Goal: Information Seeking & Learning: Learn about a topic

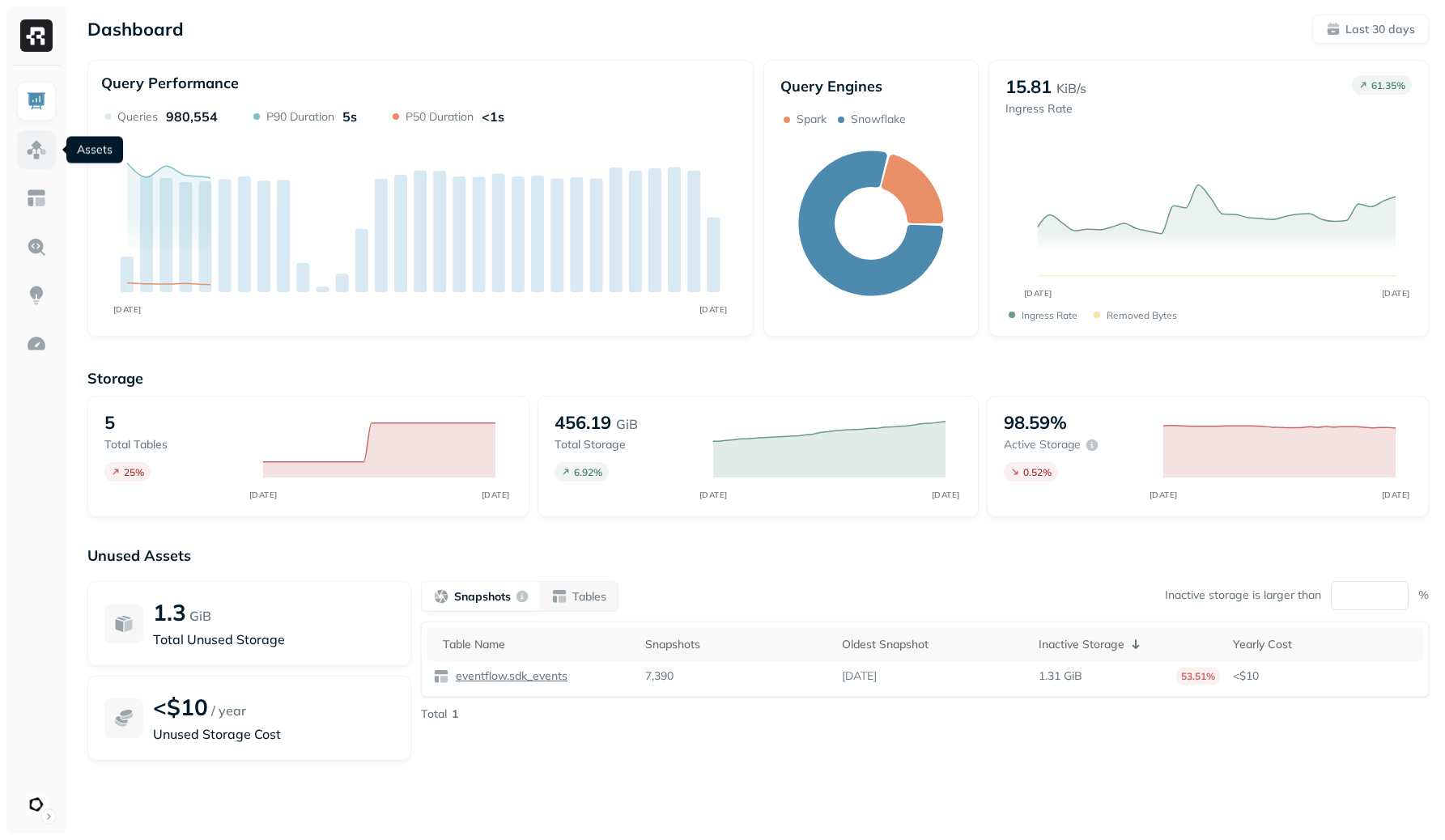
click at [33, 164] on link at bounding box center [37, 150] width 39 height 39
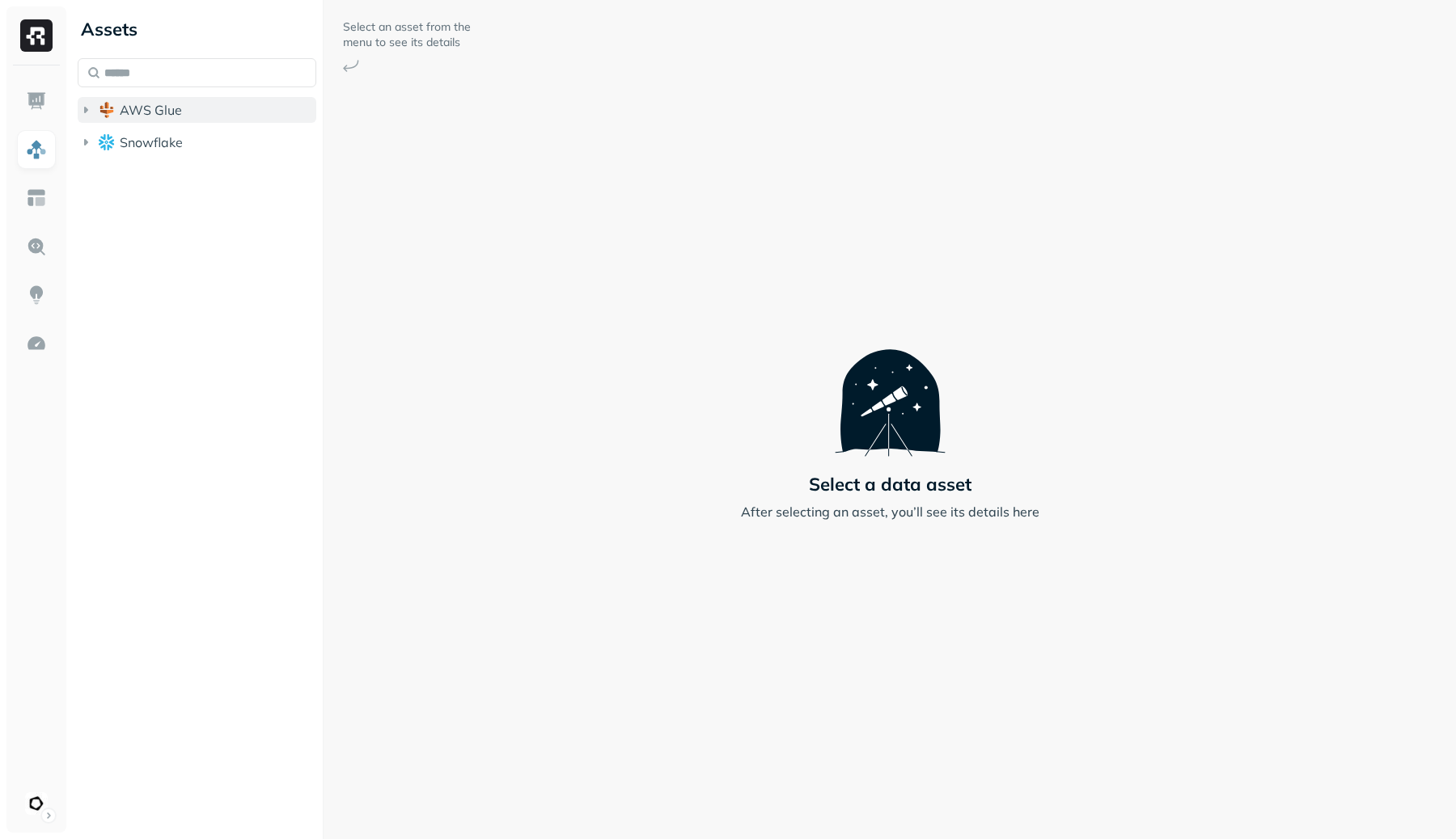
click at [223, 113] on button "AWS Glue" at bounding box center [196, 110] width 239 height 26
click at [218, 140] on button "eventflow" at bounding box center [205, 140] width 224 height 26
click at [221, 178] on button "Tables ( 5 )" at bounding box center [213, 171] width 208 height 26
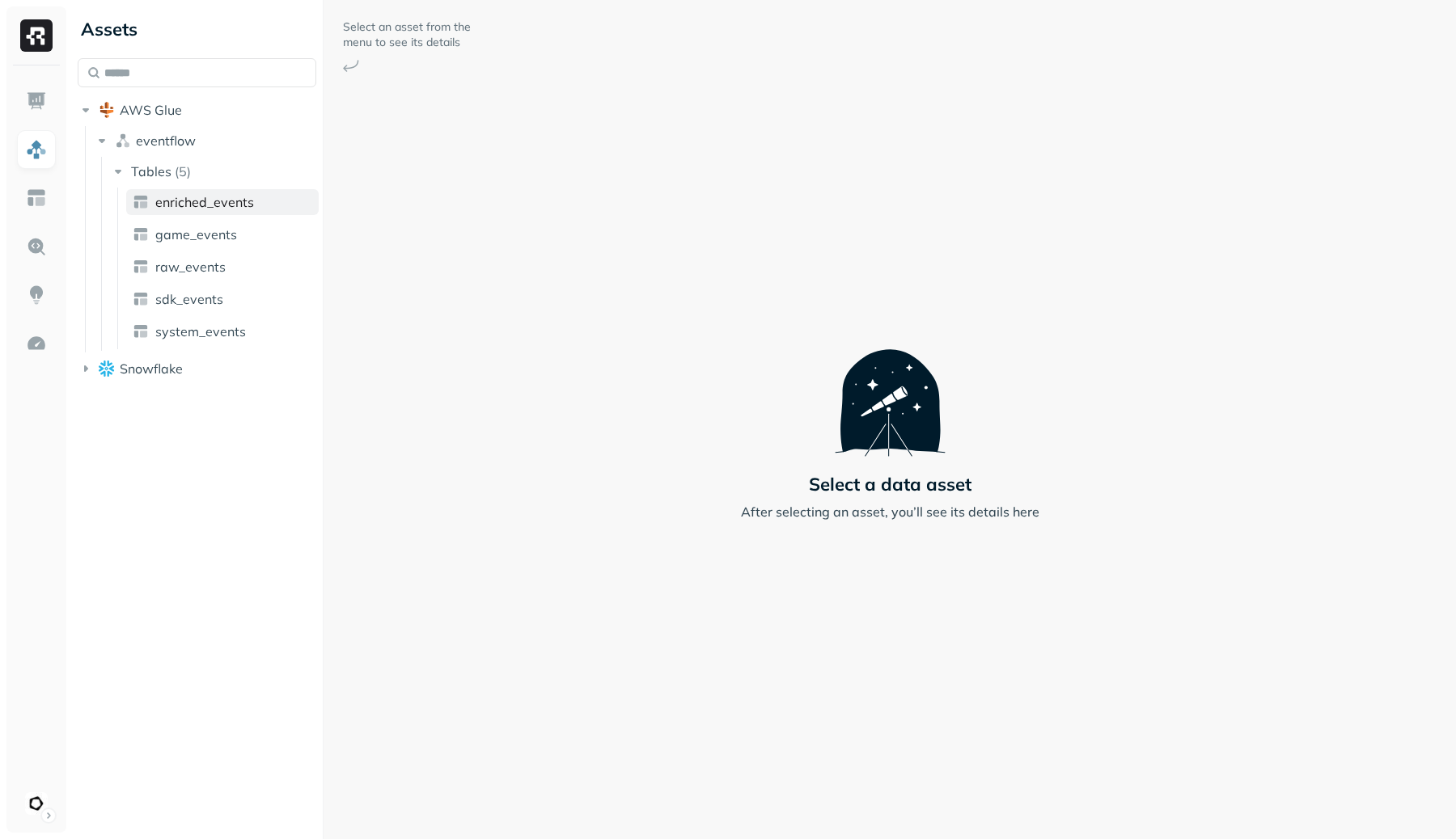
click at [224, 200] on span "enriched_events" at bounding box center [205, 201] width 99 height 16
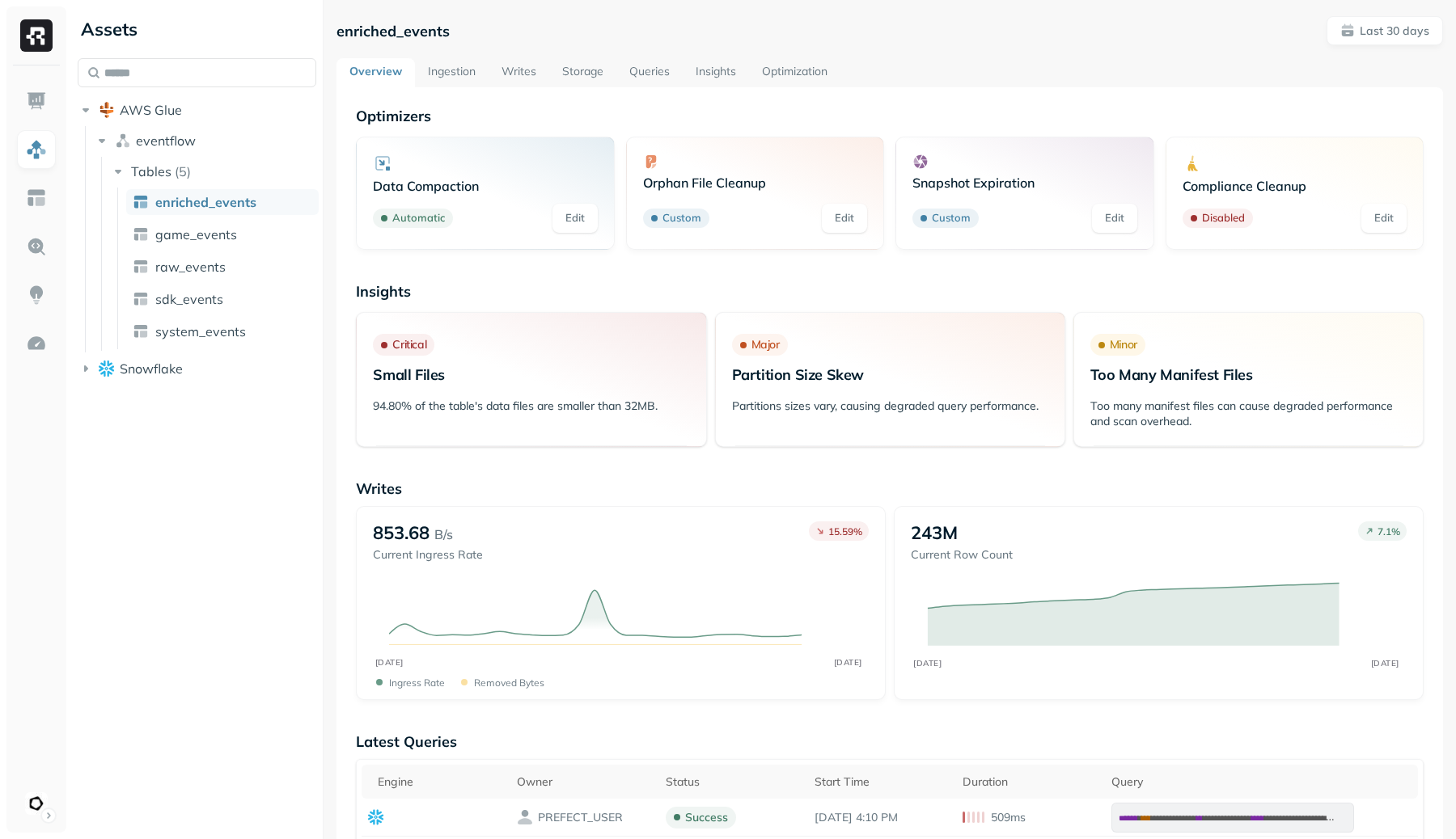
click at [1356, 42] on button "Last 30 days" at bounding box center [1385, 31] width 117 height 29
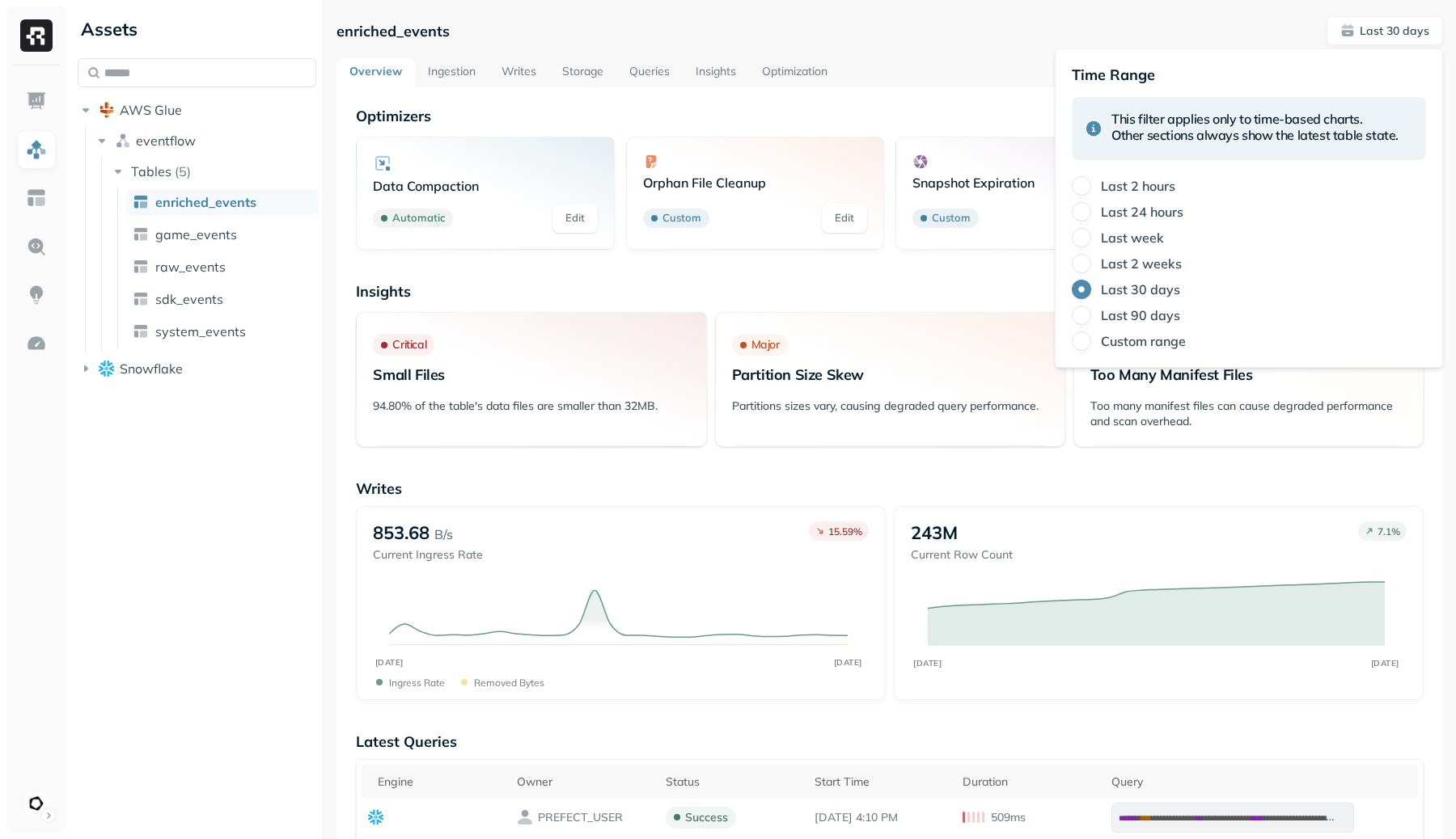
click at [1130, 269] on label "Last 2 weeks" at bounding box center [1141, 264] width 81 height 16
click at [1091, 269] on button "Last 2 weeks" at bounding box center [1081, 264] width 20 height 20
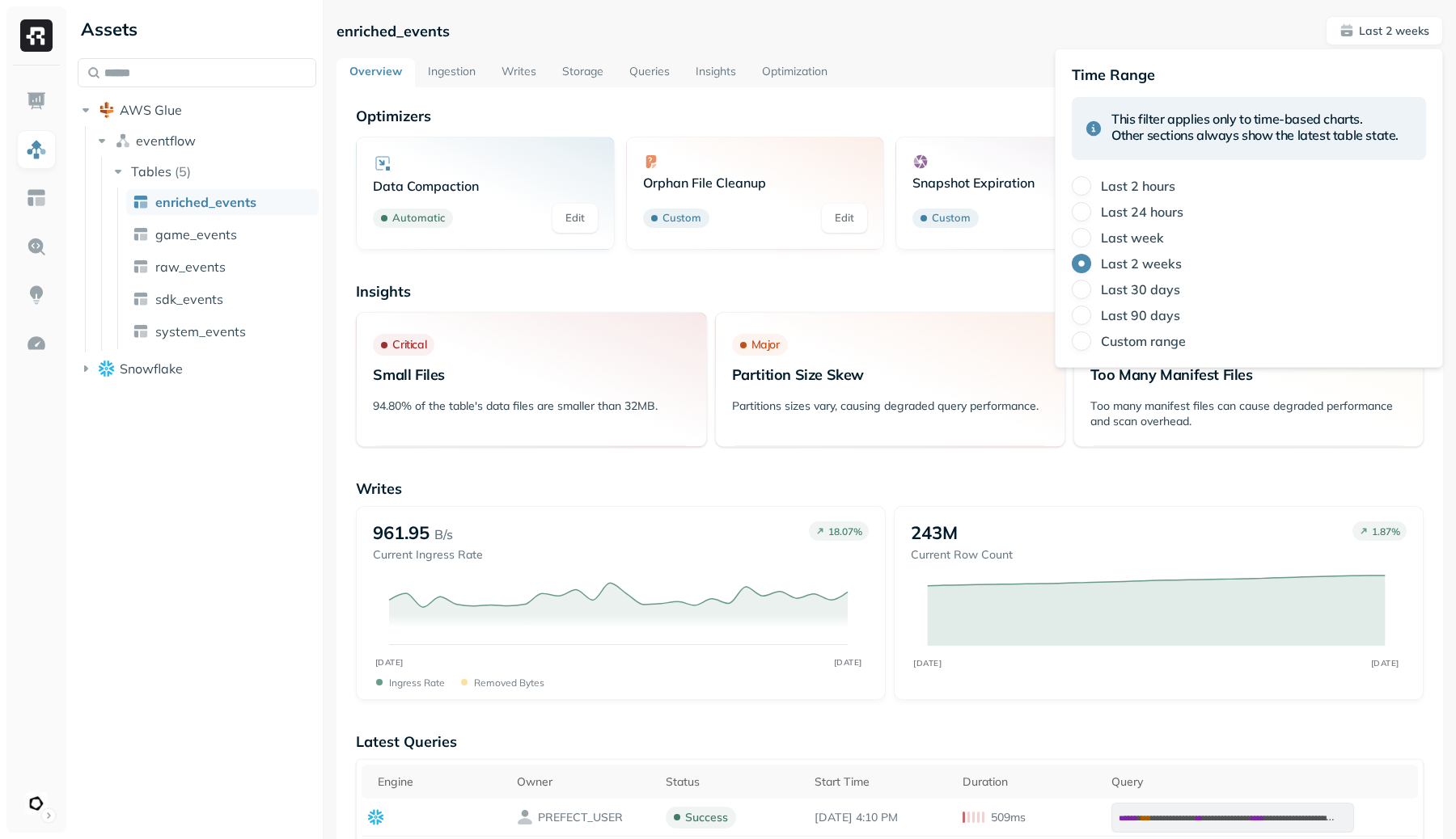
click at [508, 69] on link "Writes" at bounding box center [519, 72] width 60 height 29
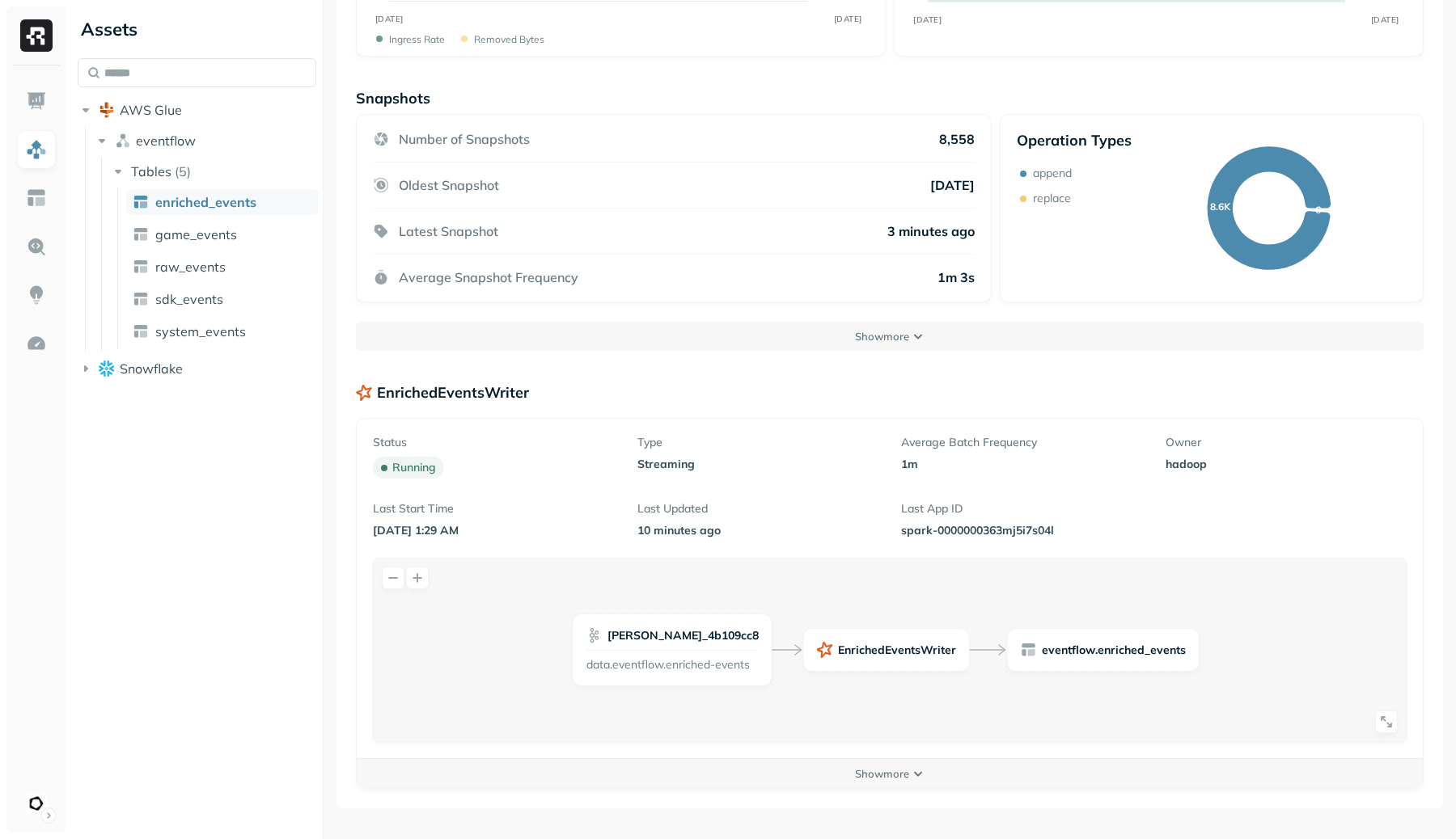
scroll to position [269, 0]
click at [916, 785] on button "Show more" at bounding box center [890, 774] width 1066 height 29
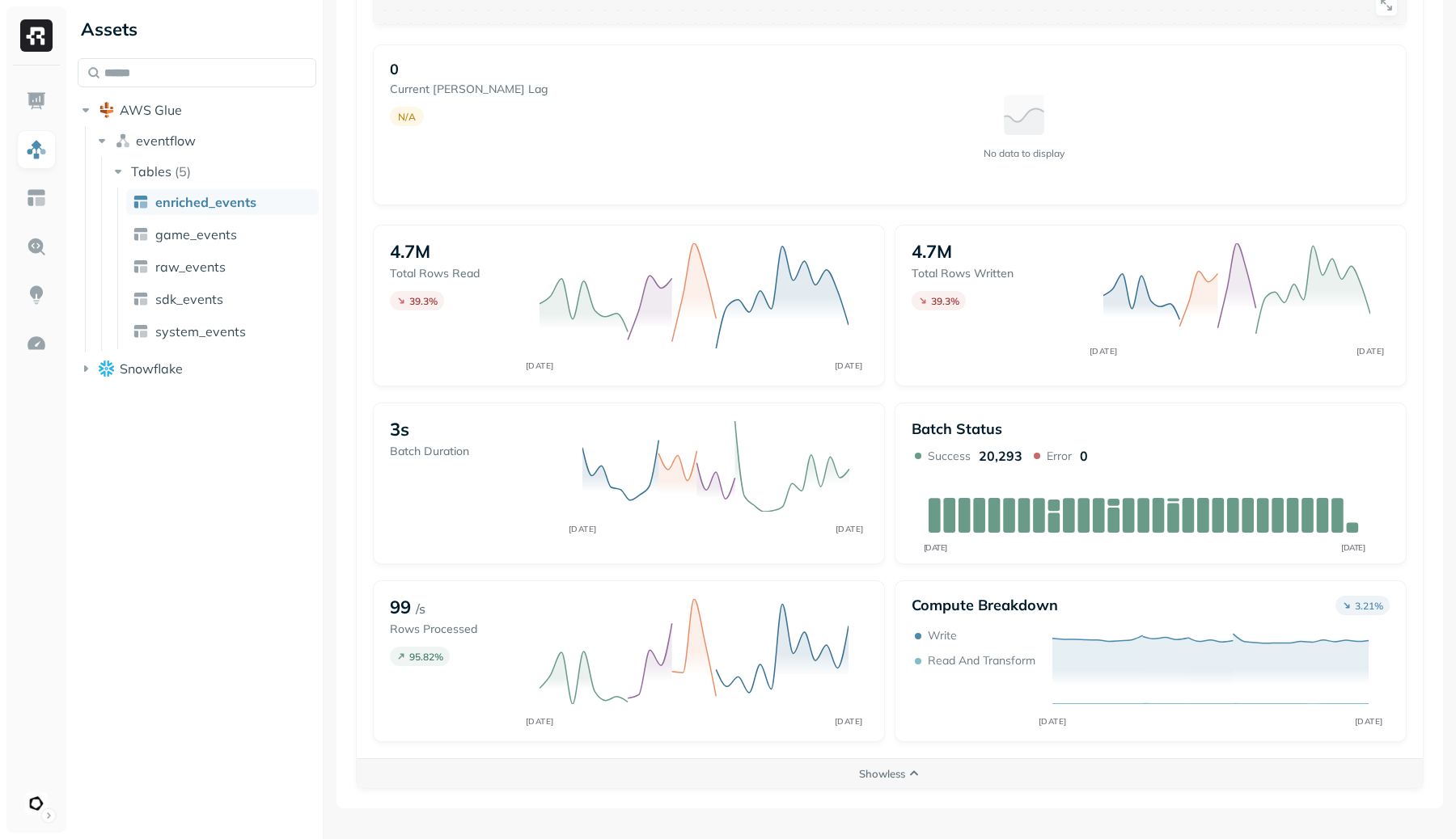
scroll to position [1035, 0]
click at [193, 218] on ul "enriched_events game_events raw_events sdk_events system_events" at bounding box center [218, 269] width 202 height 162
click at [197, 229] on span "game_events" at bounding box center [196, 234] width 82 height 16
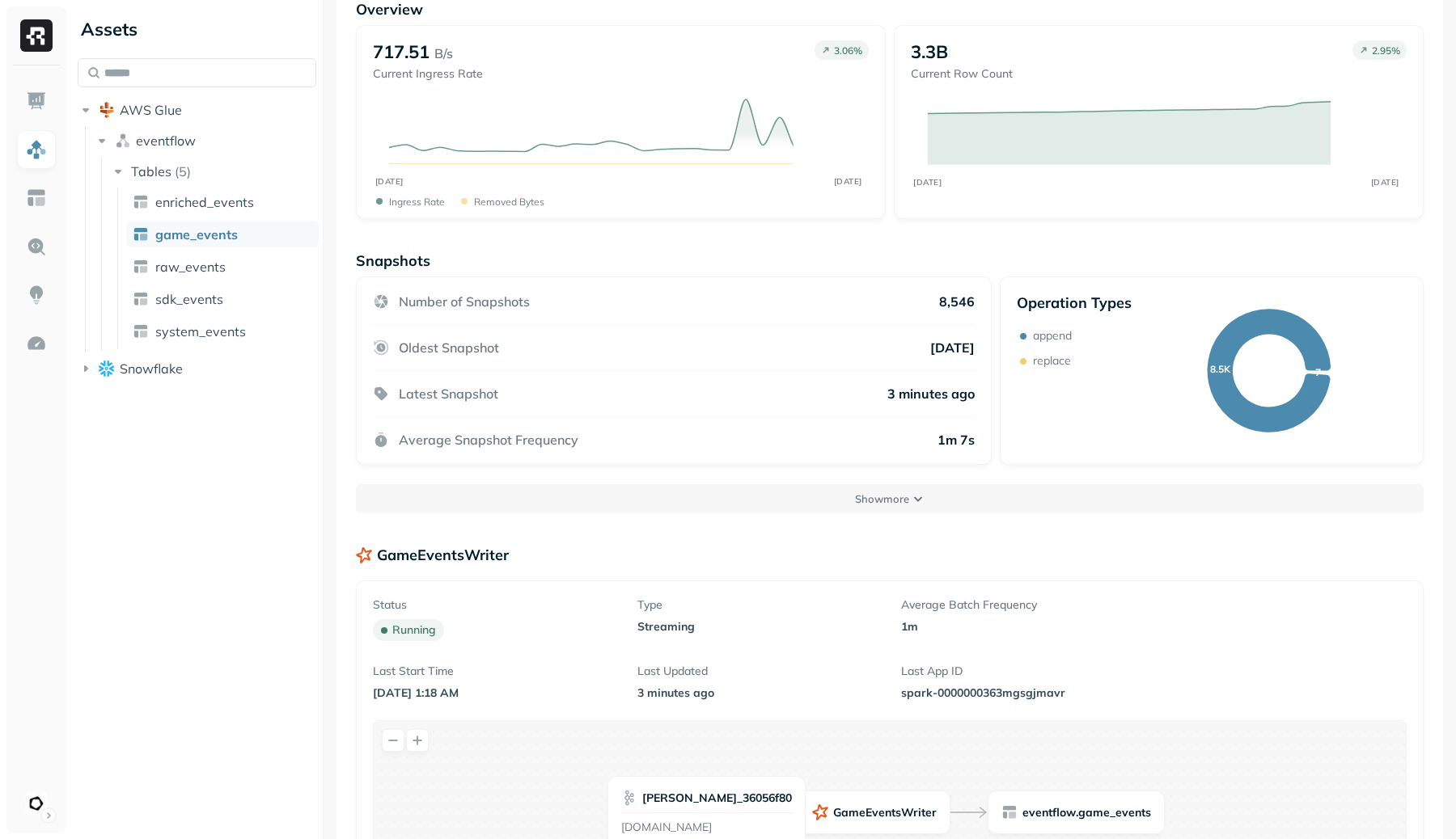
scroll to position [269, 0]
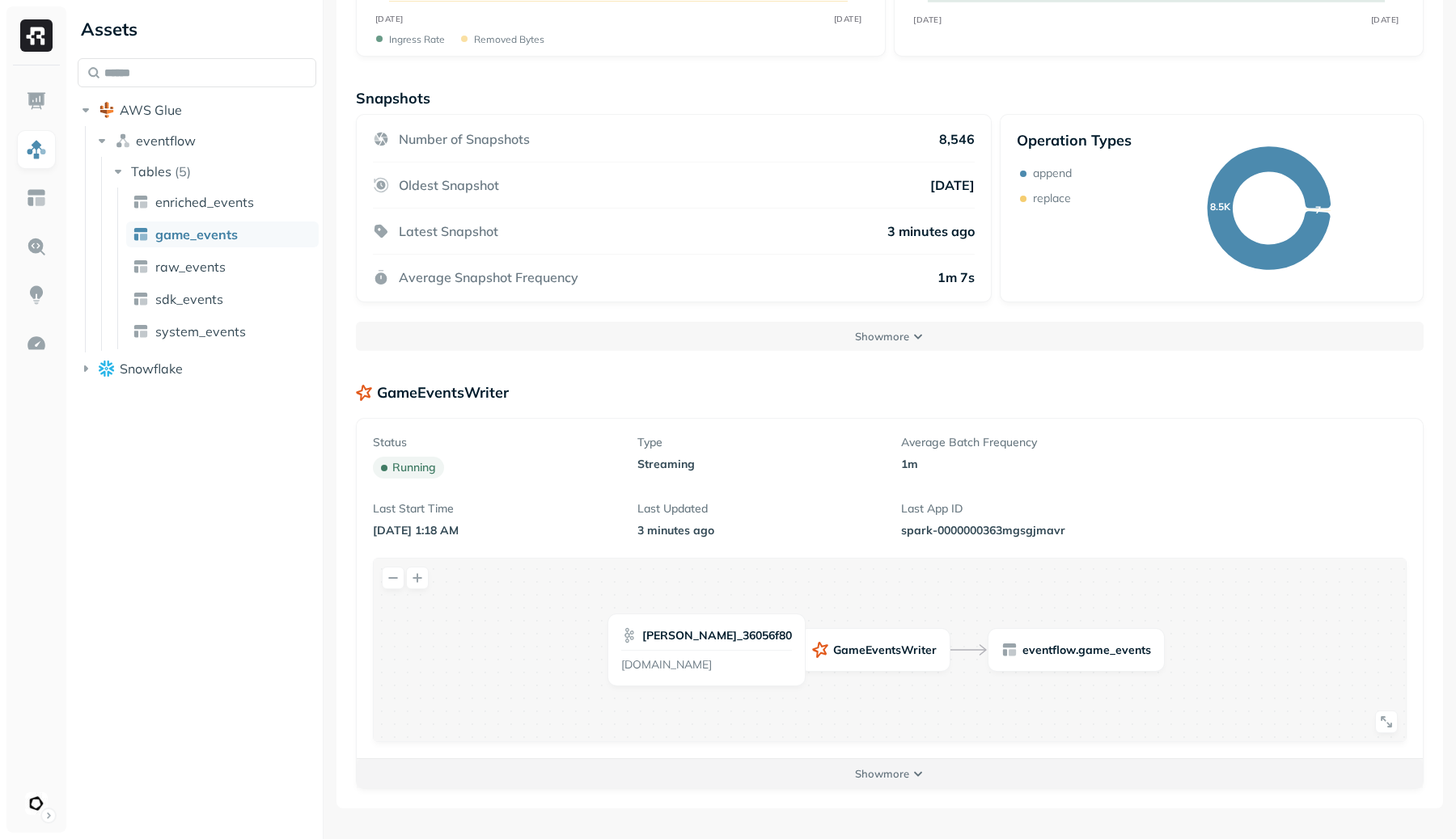
click at [897, 769] on p "Show more" at bounding box center [882, 774] width 54 height 15
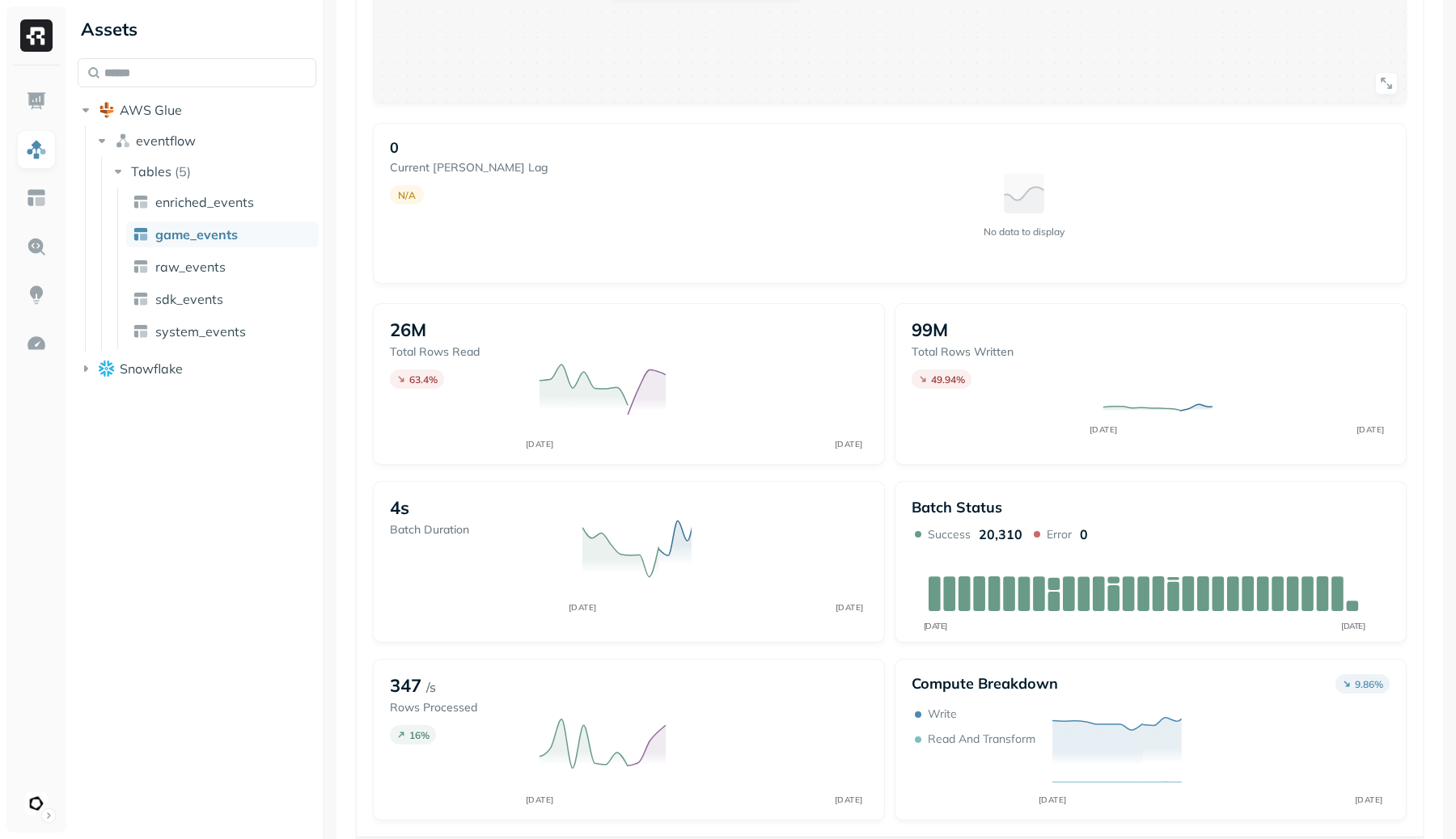
scroll to position [1035, 0]
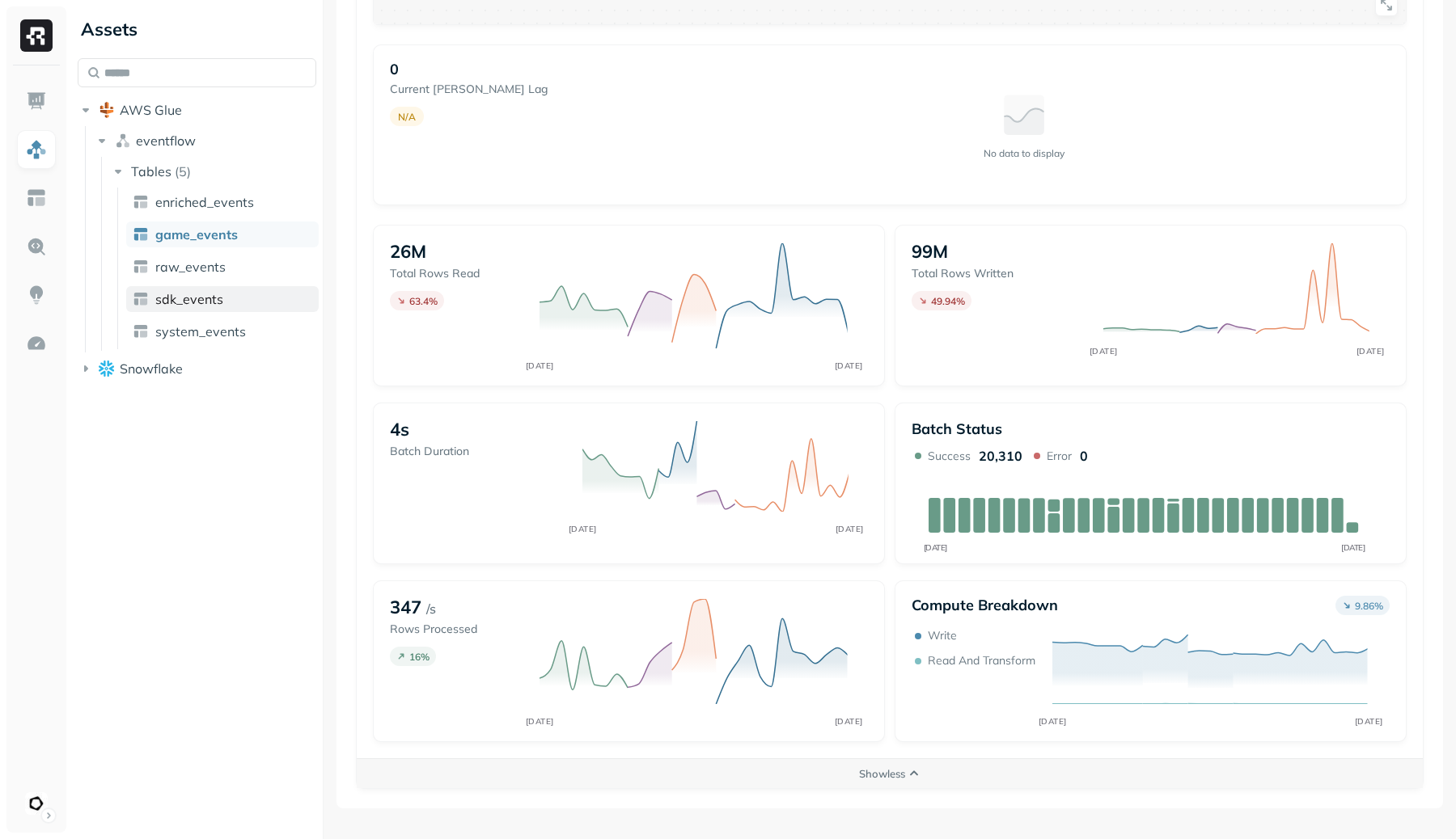
click at [262, 294] on link "sdk_events" at bounding box center [222, 299] width 192 height 26
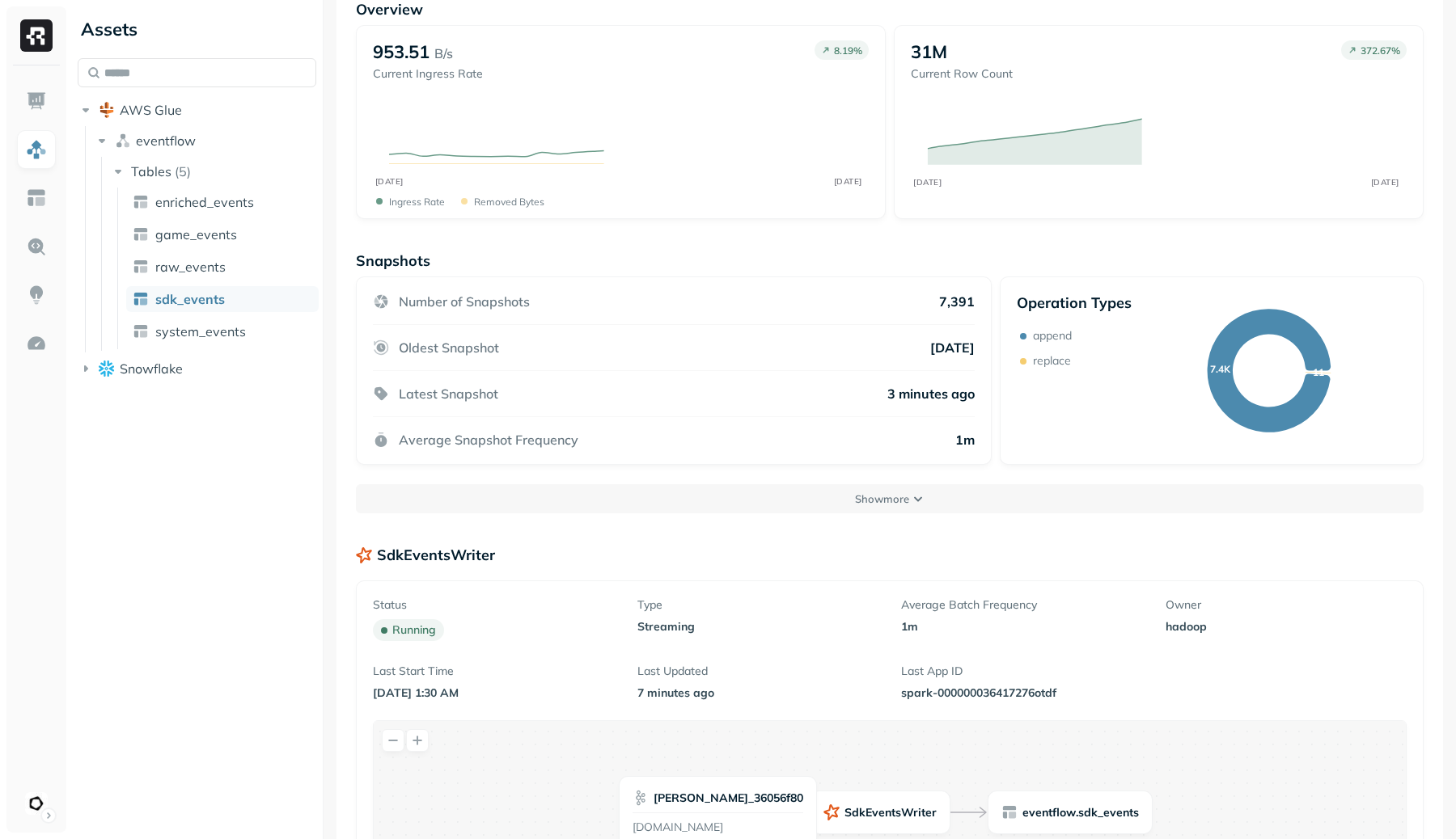
scroll to position [269, 0]
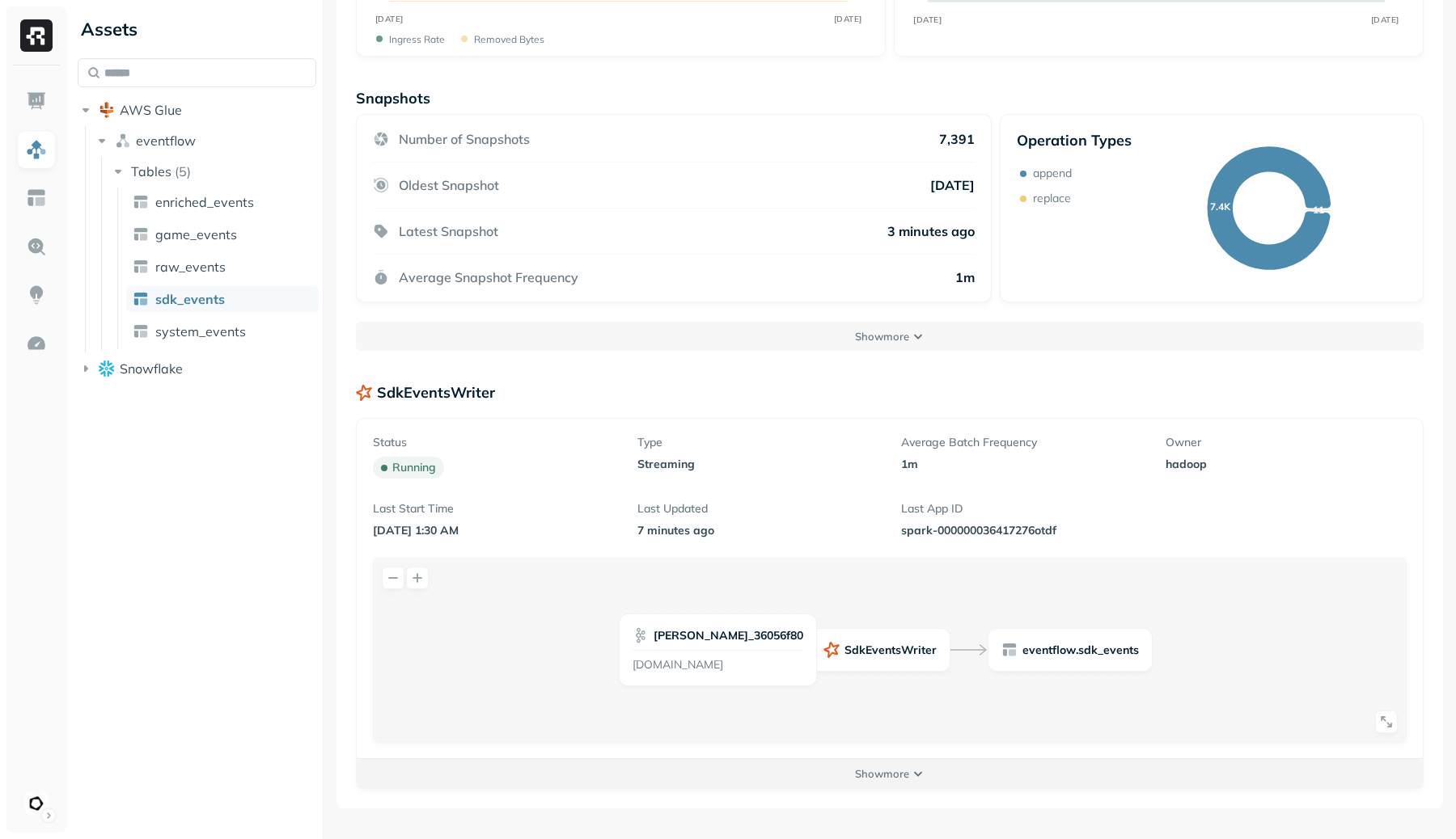
click at [904, 779] on p "Show more" at bounding box center [882, 774] width 54 height 15
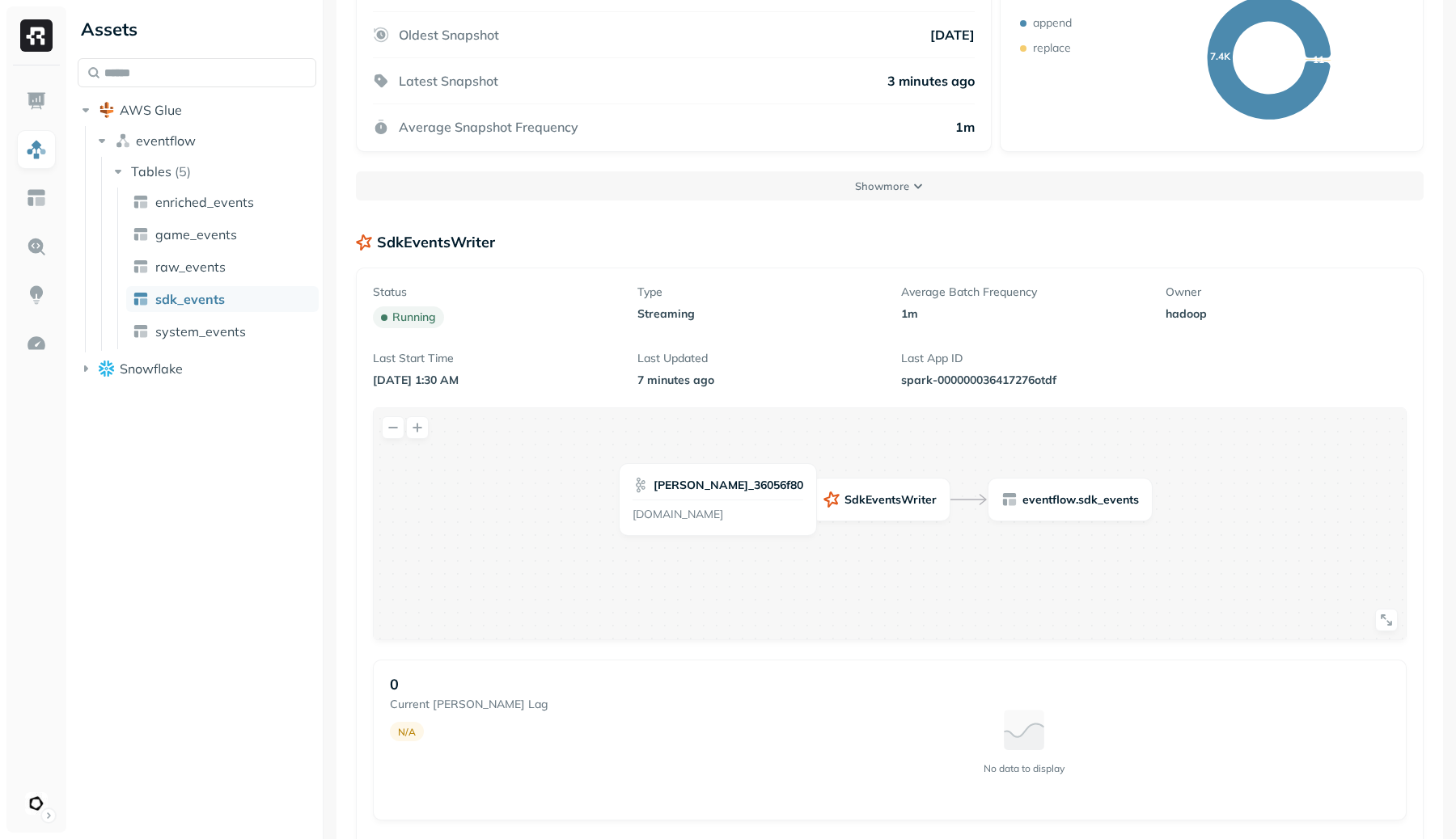
scroll to position [1035, 0]
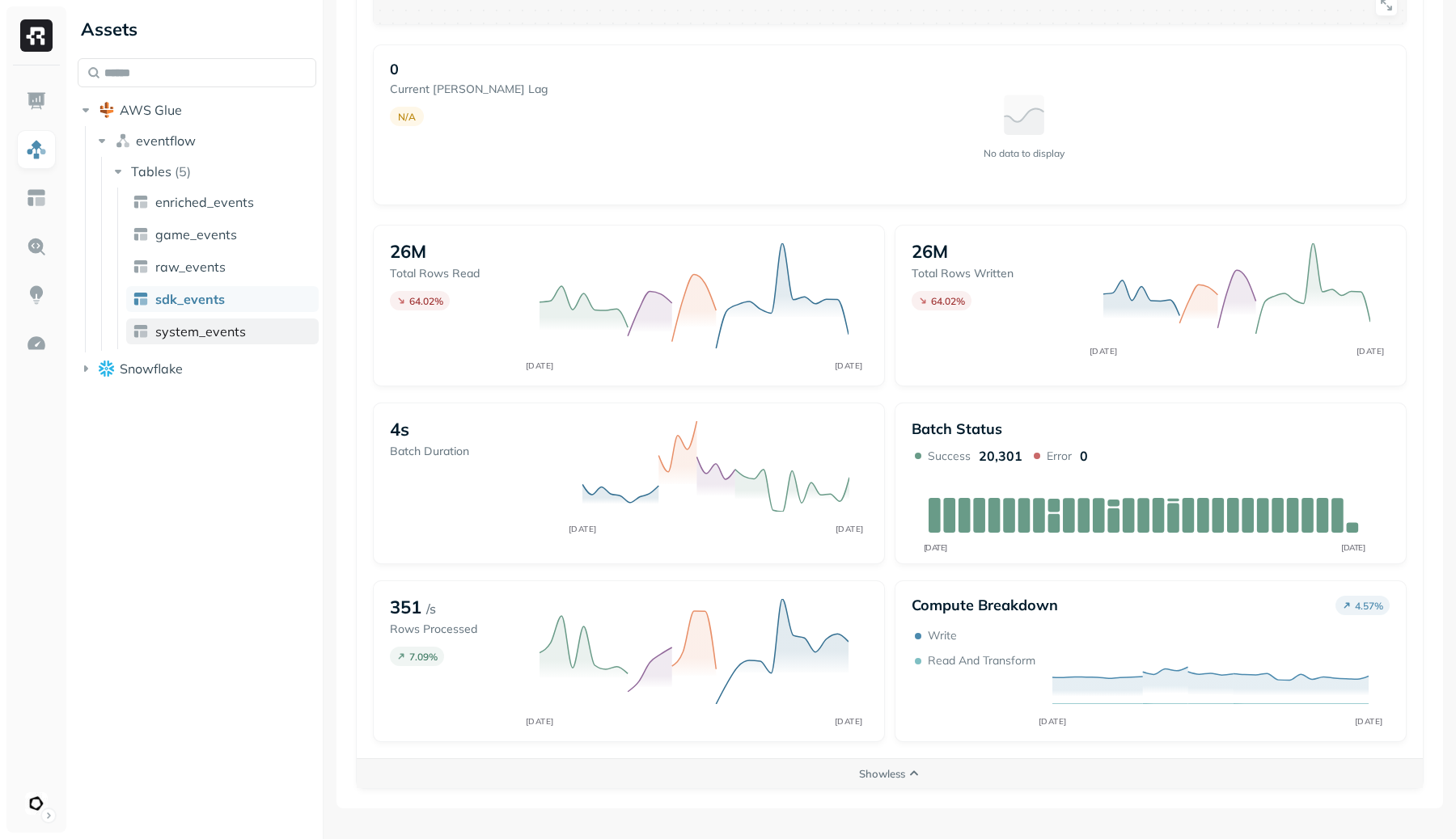
click at [191, 332] on span "system_events" at bounding box center [201, 331] width 91 height 16
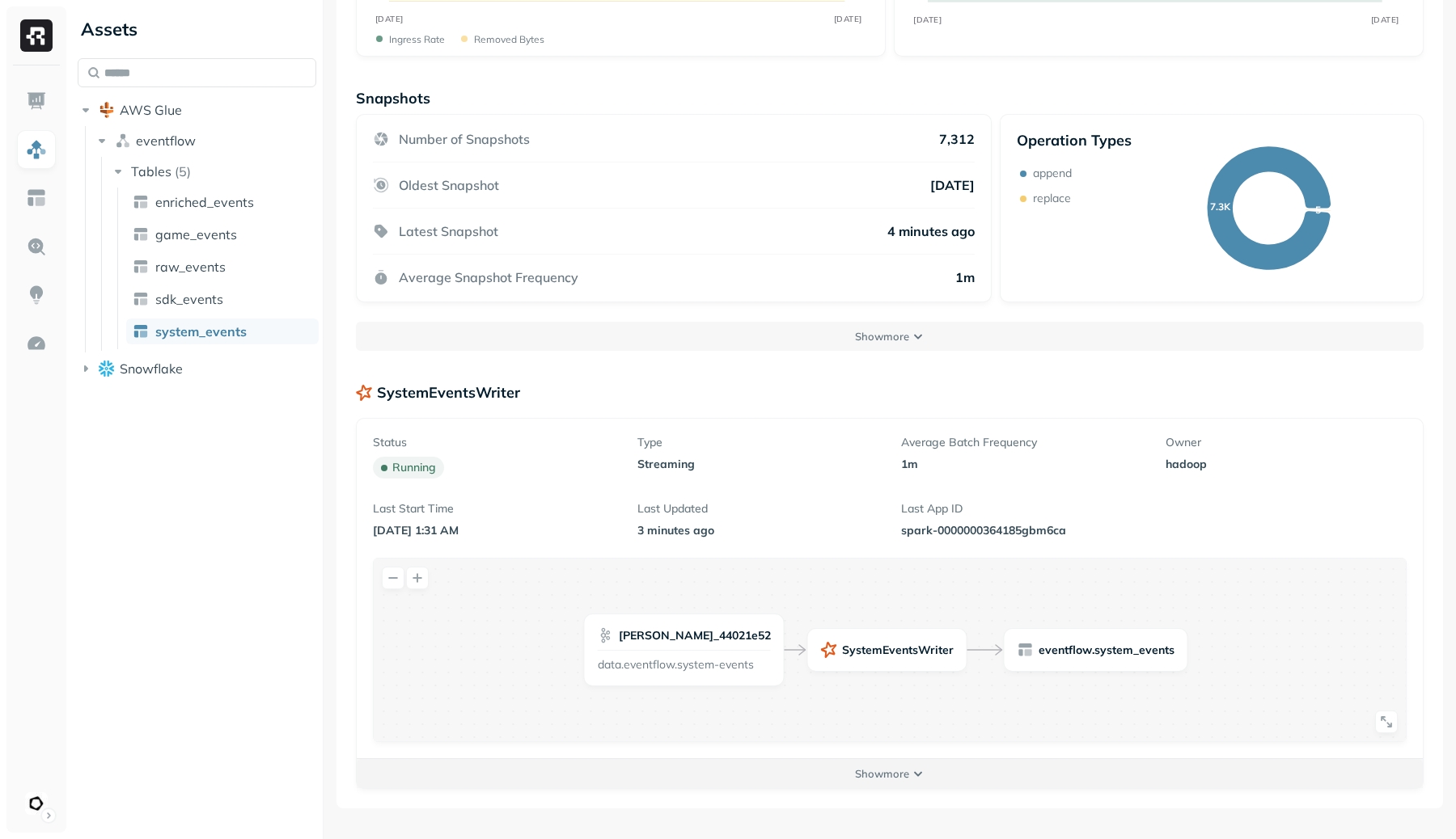
click at [943, 773] on button "Show more" at bounding box center [890, 774] width 1066 height 29
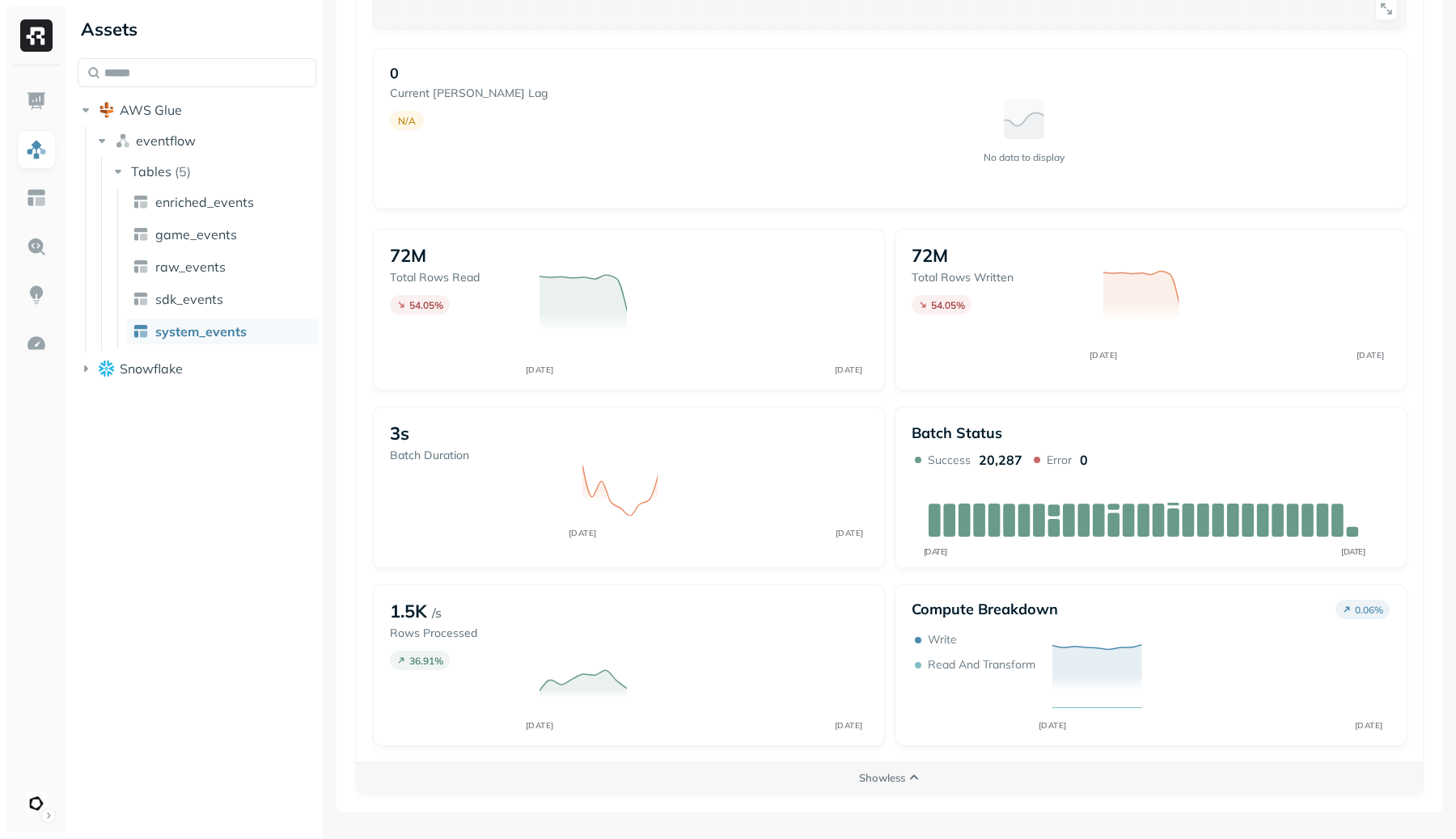
scroll to position [1035, 0]
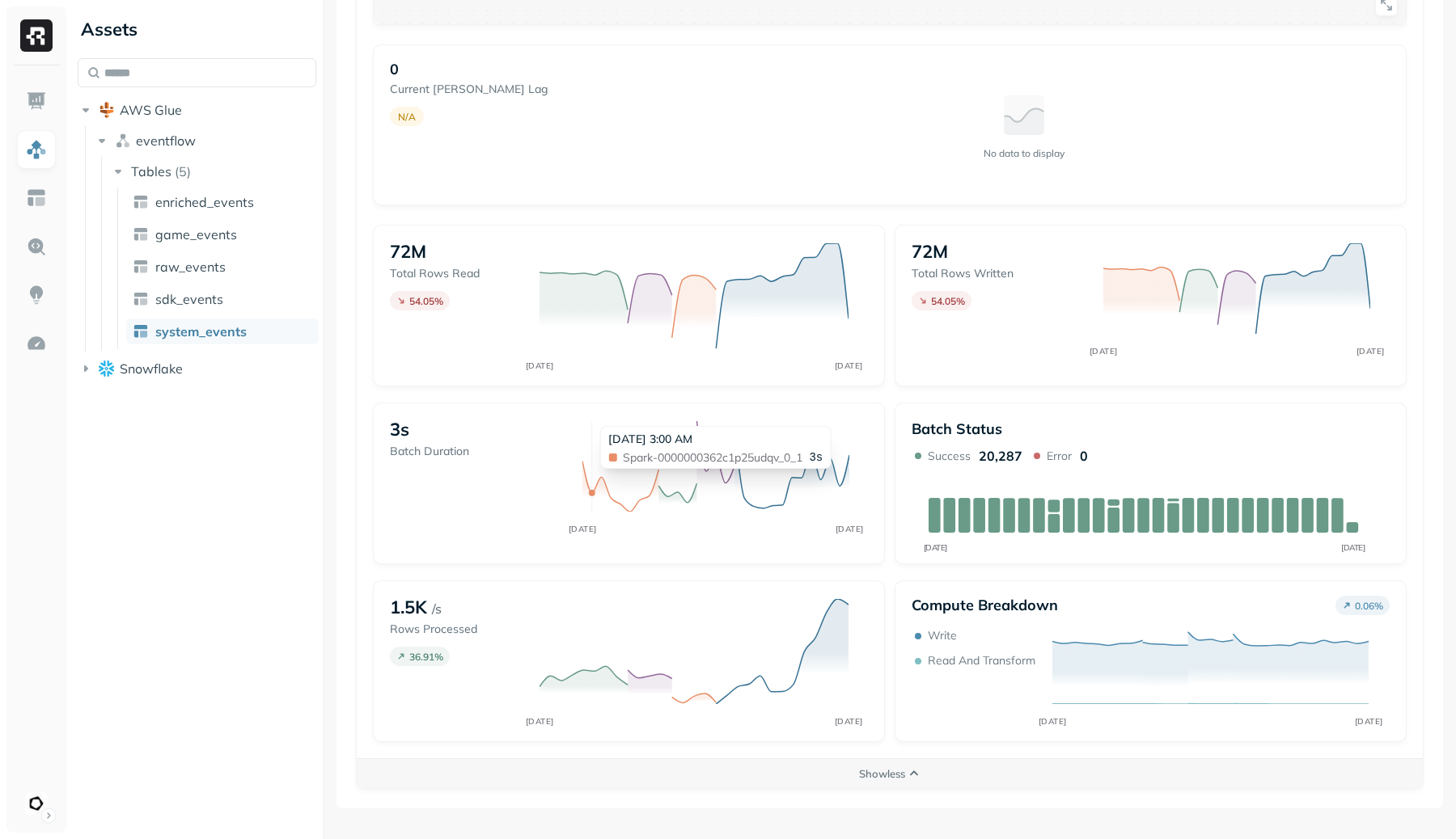
click at [589, 477] on icon "[DATE] [DATE]" at bounding box center [716, 484] width 299 height 131
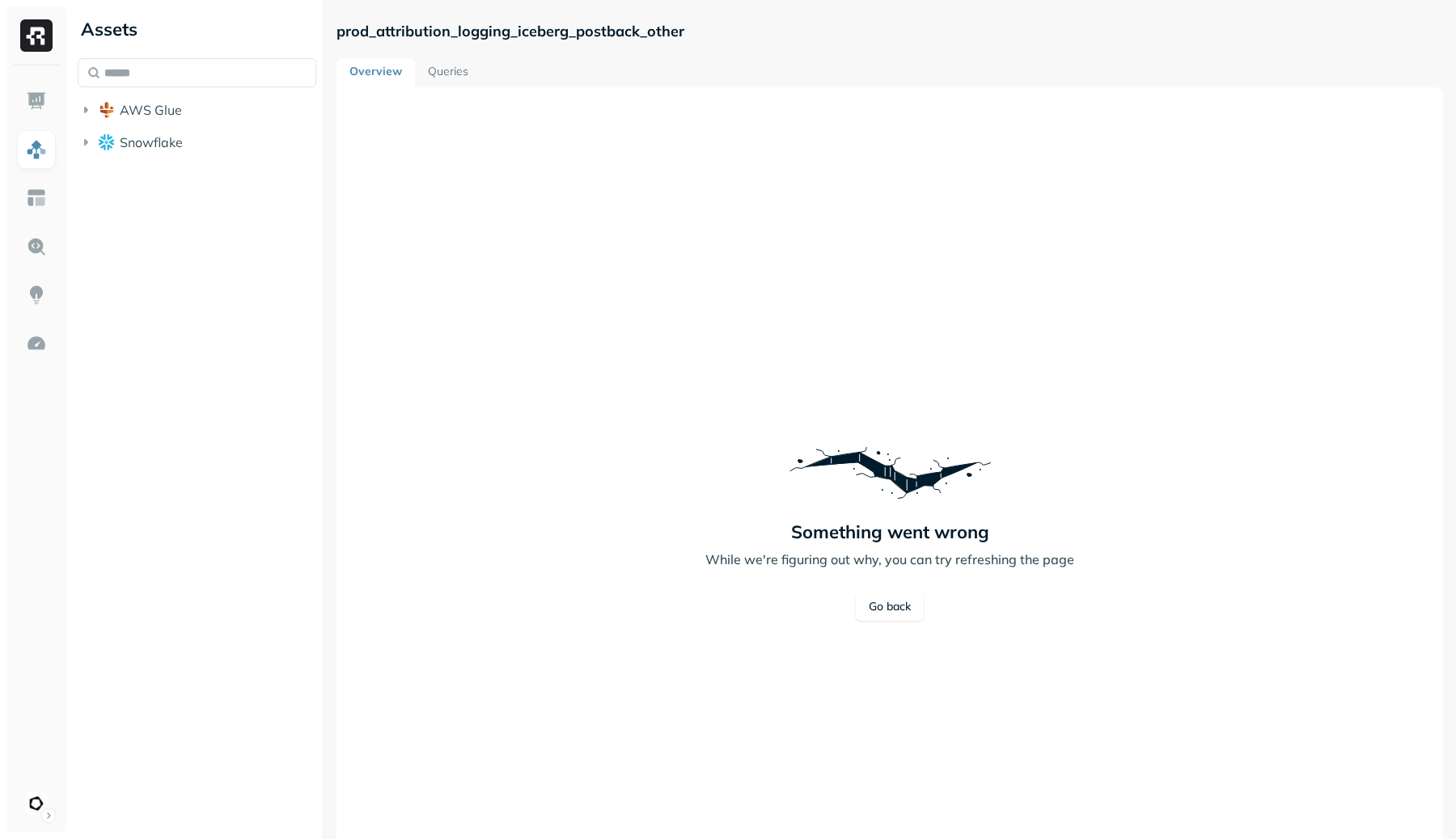
scroll to position [2, 0]
click at [33, 807] on html "Assets AWS Glue Snowflake prod_attribution_logging_iceberg_postback_other Overv…" at bounding box center [728, 419] width 1456 height 839
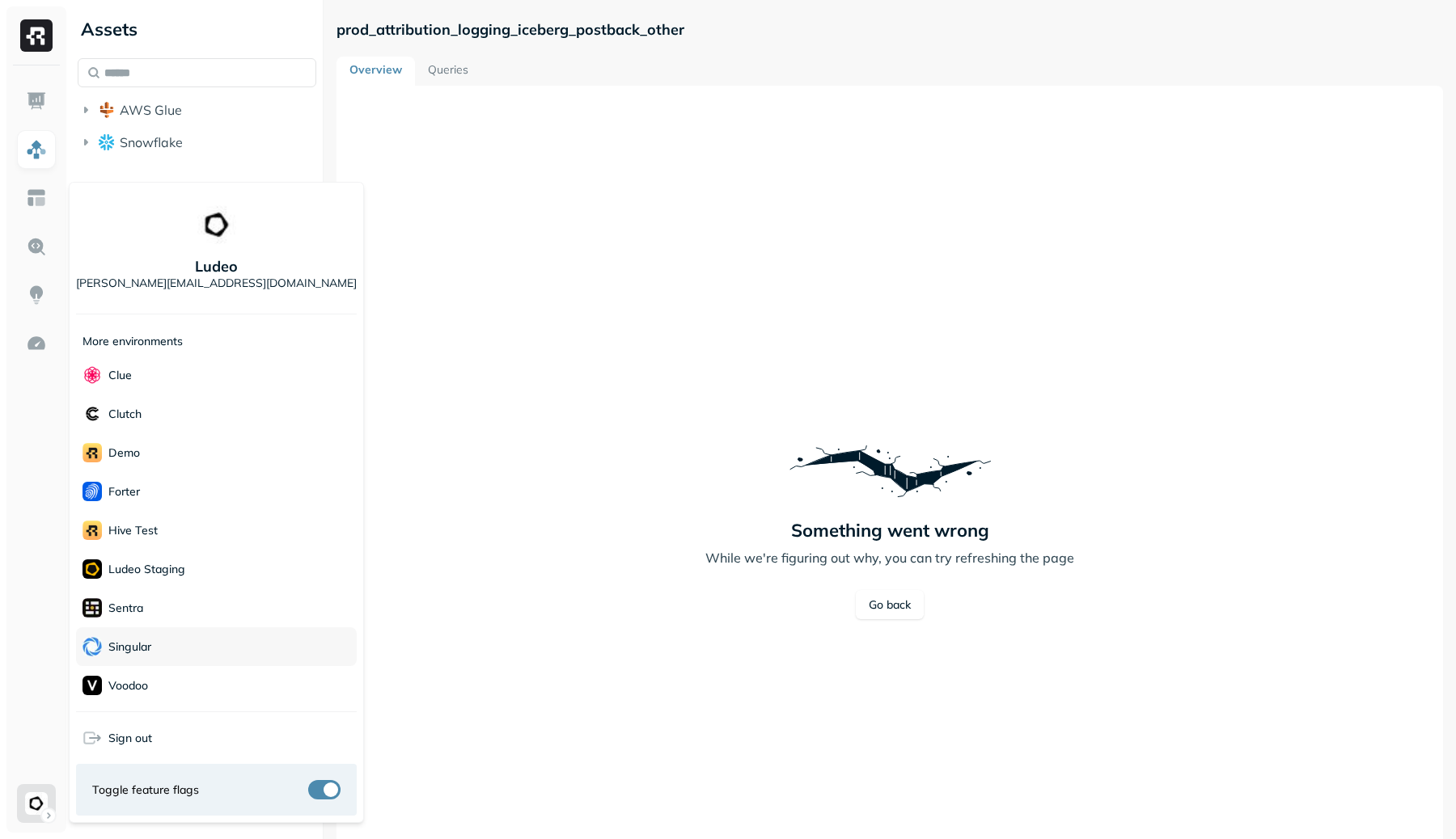
click at [179, 650] on div "Singular" at bounding box center [216, 647] width 281 height 39
